Goal: Task Accomplishment & Management: Manage account settings

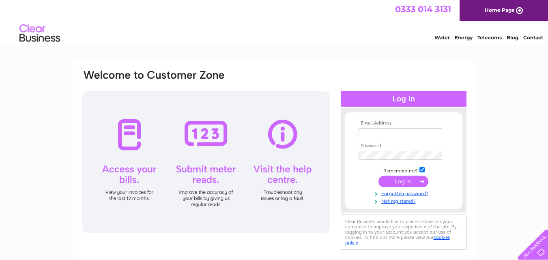
type input "[EMAIL_ADDRESS][DOMAIN_NAME]"
click at [409, 182] on input "submit" at bounding box center [403, 180] width 50 height 11
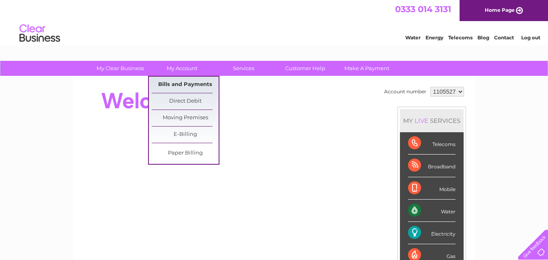
click at [183, 84] on link "Bills and Payments" at bounding box center [185, 85] width 67 height 16
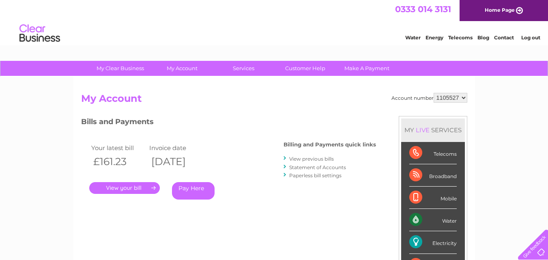
click at [138, 186] on link "." at bounding box center [124, 188] width 71 height 12
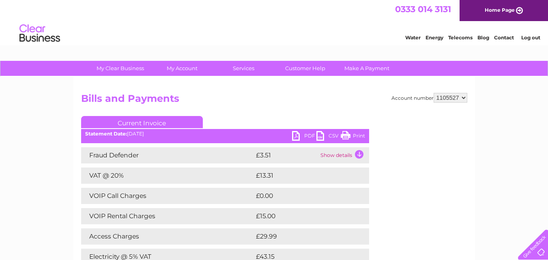
click at [298, 137] on link "PDF" at bounding box center [304, 137] width 24 height 12
